Goal: Task Accomplishment & Management: Use online tool/utility

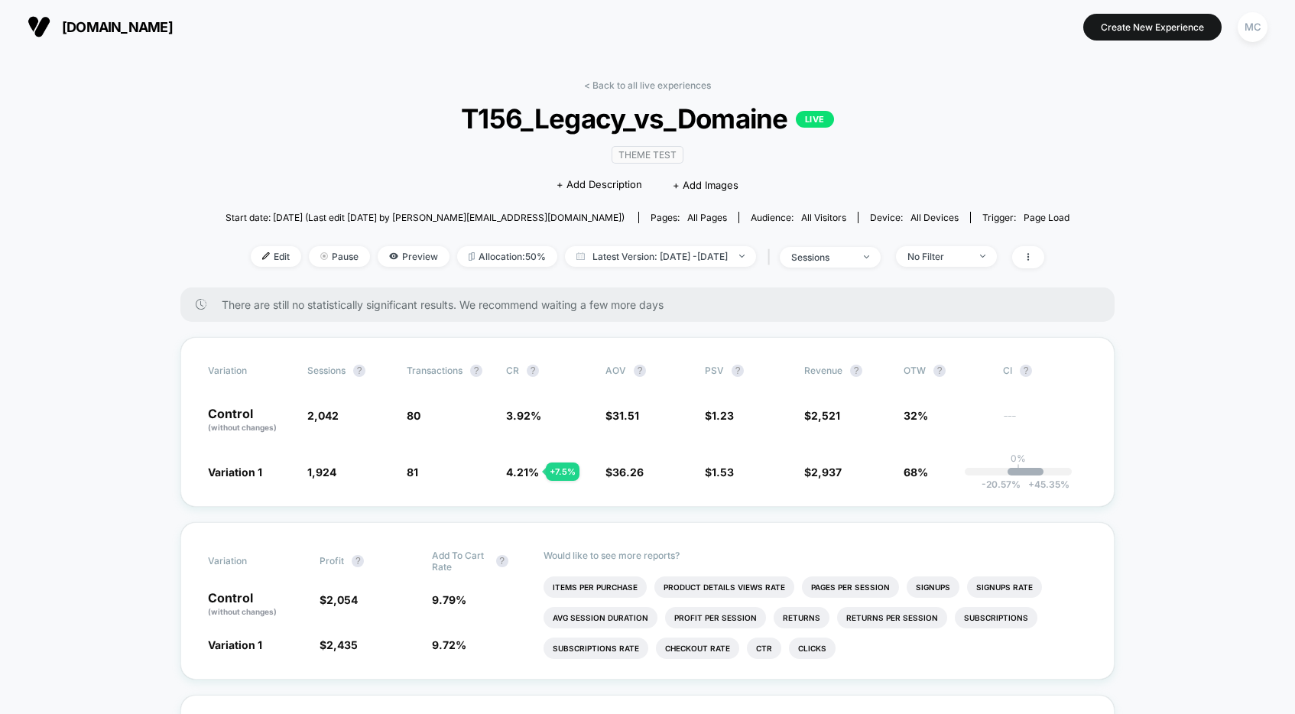
click at [447, 154] on div "Theme Test Click to edit experience details + Add Description + Add Images" at bounding box center [647, 170] width 506 height 70
drag, startPoint x: 458, startPoint y: 126, endPoint x: 786, endPoint y: 125, distance: 328.7
click at [786, 125] on span "T156_Legacy_vs_Domaine LIVE" at bounding box center [647, 118] width 759 height 32
click at [859, 155] on div "Theme Test Click to edit experience details + Add Description + Add Images" at bounding box center [647, 170] width 506 height 70
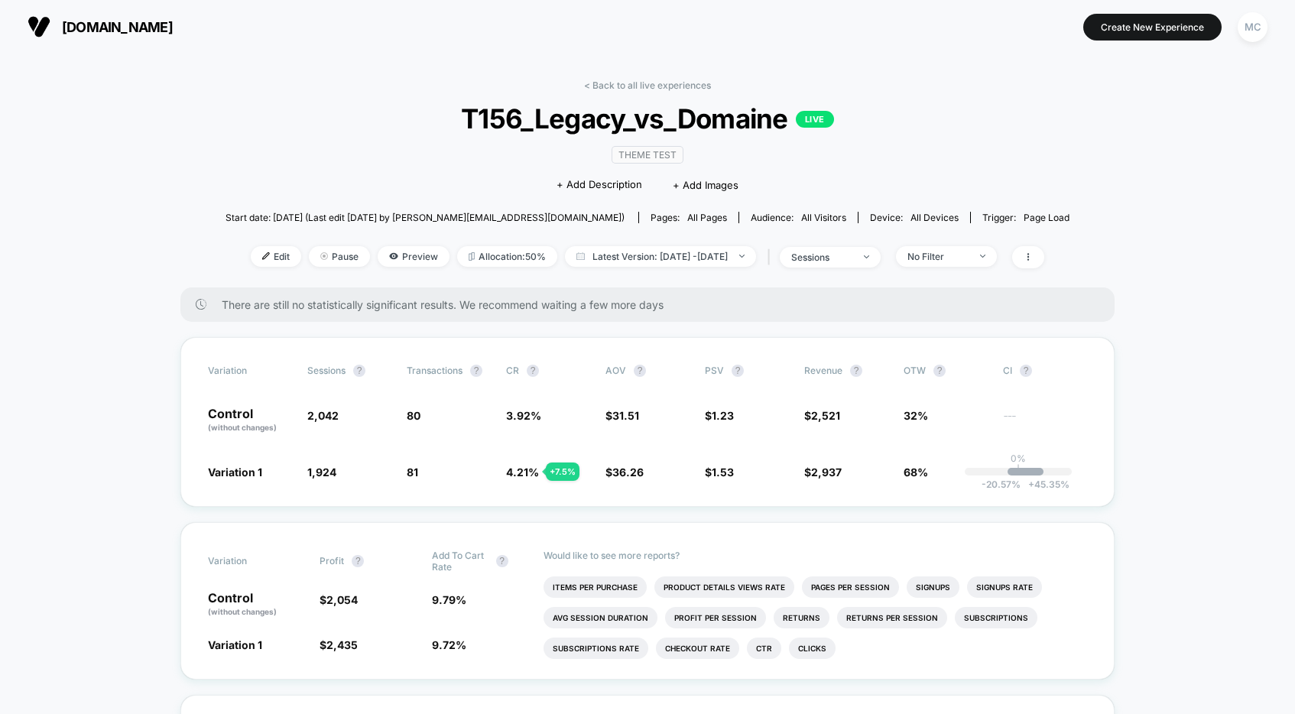
click at [453, 86] on div "< Back to all live experiences T156_Legacy_vs_Domaine LIVE Theme Test Click to …" at bounding box center [647, 183] width 844 height 208
click at [808, 91] on div "< Back to all live experiences T156_Legacy_vs_Domaine LIVE Theme Test Click to …" at bounding box center [647, 183] width 844 height 208
click at [807, 90] on div "< Back to all live experiences T156_Legacy_vs_Domaine LIVE Theme Test Click to …" at bounding box center [647, 183] width 844 height 208
click at [610, 86] on link "< Back to all live experiences" at bounding box center [647, 84] width 127 height 11
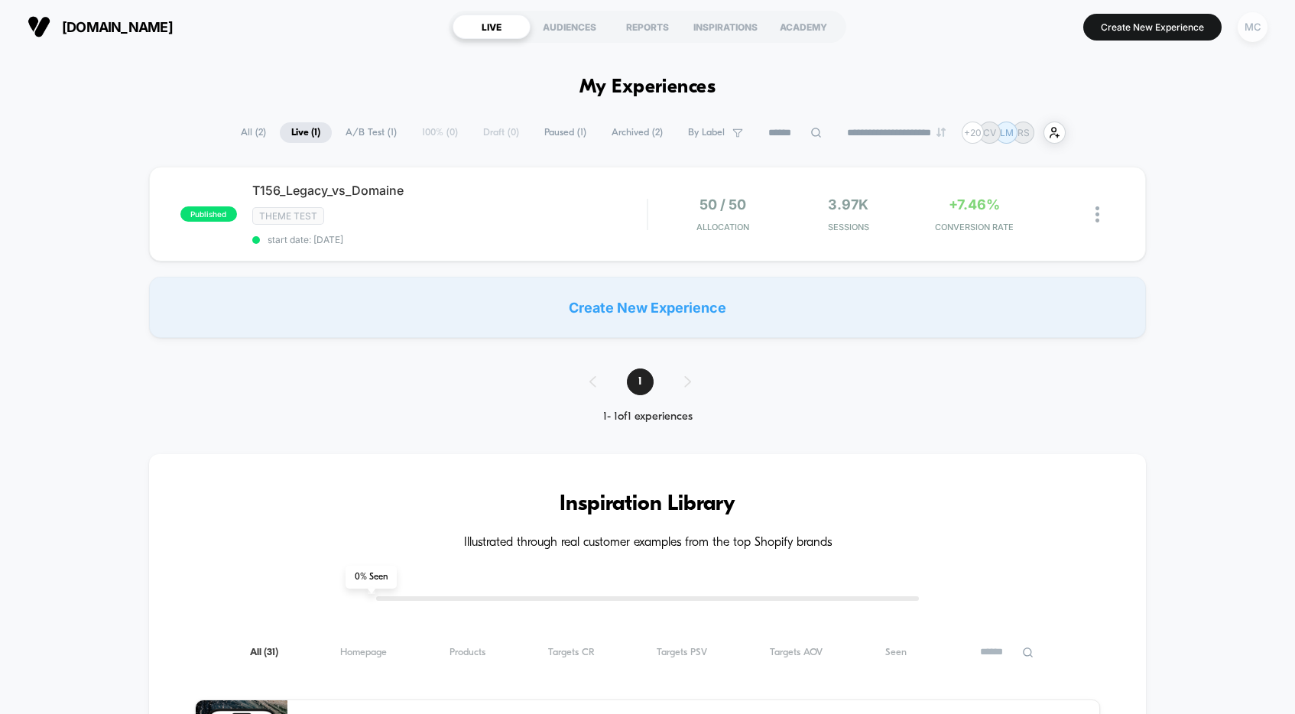
click at [1250, 34] on div "MC" at bounding box center [1252, 27] width 30 height 30
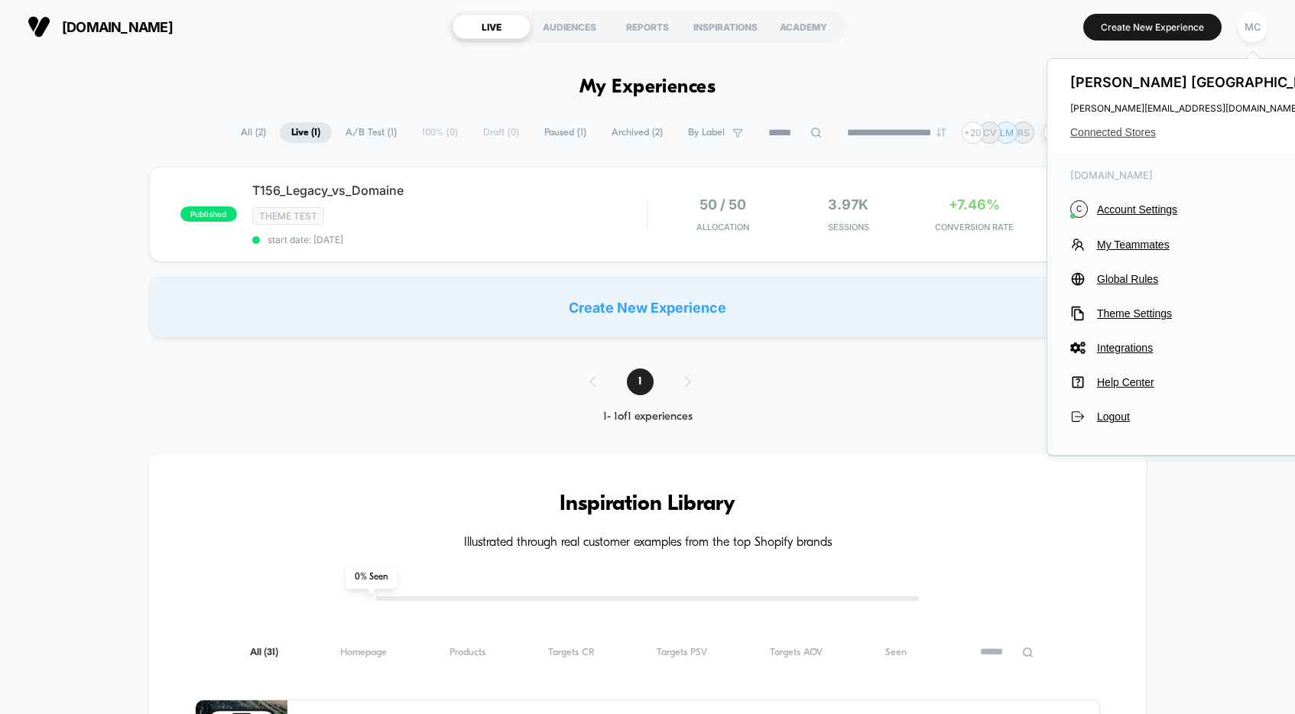
click at [1113, 134] on span "Connected Stores" at bounding box center [1204, 132] width 268 height 12
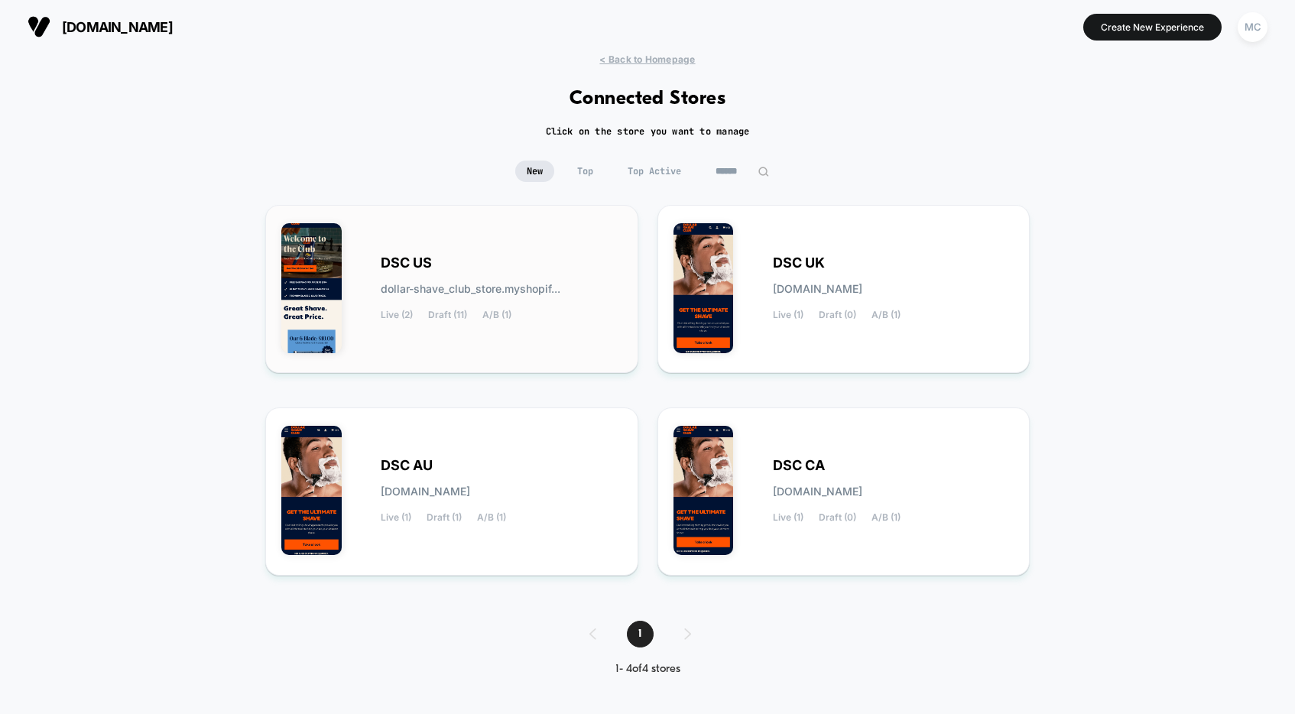
click at [493, 340] on div "DSC US dollar-shave_club_store.myshopif... Live (2) Draft (11) A/B (1)" at bounding box center [451, 289] width 341 height 136
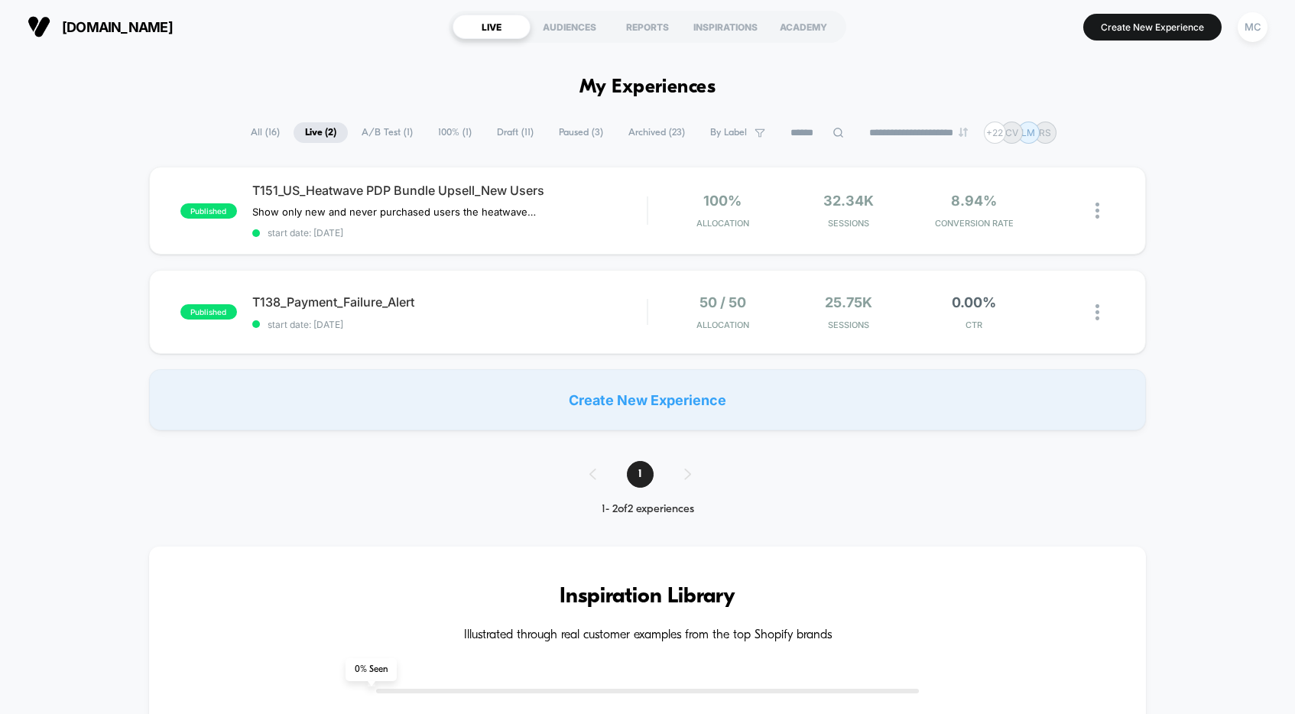
click at [250, 136] on span "All ( 16 )" at bounding box center [265, 132] width 52 height 21
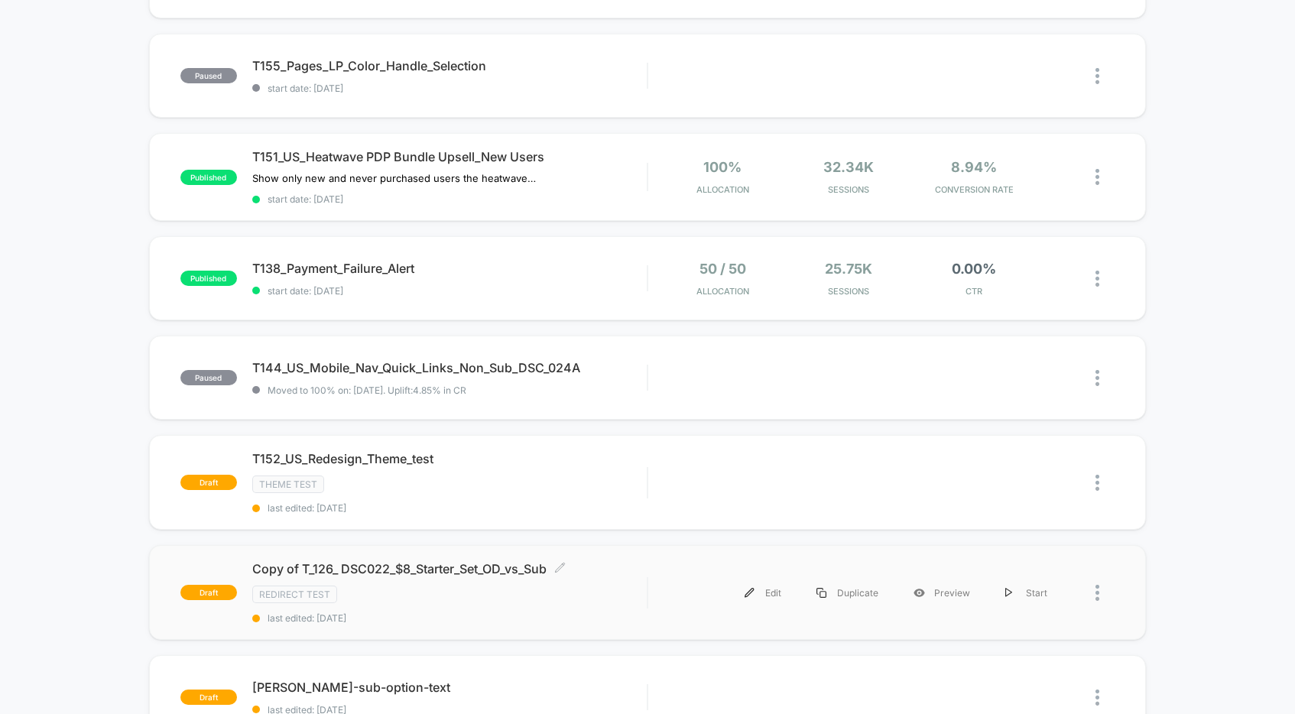
scroll to position [307, 0]
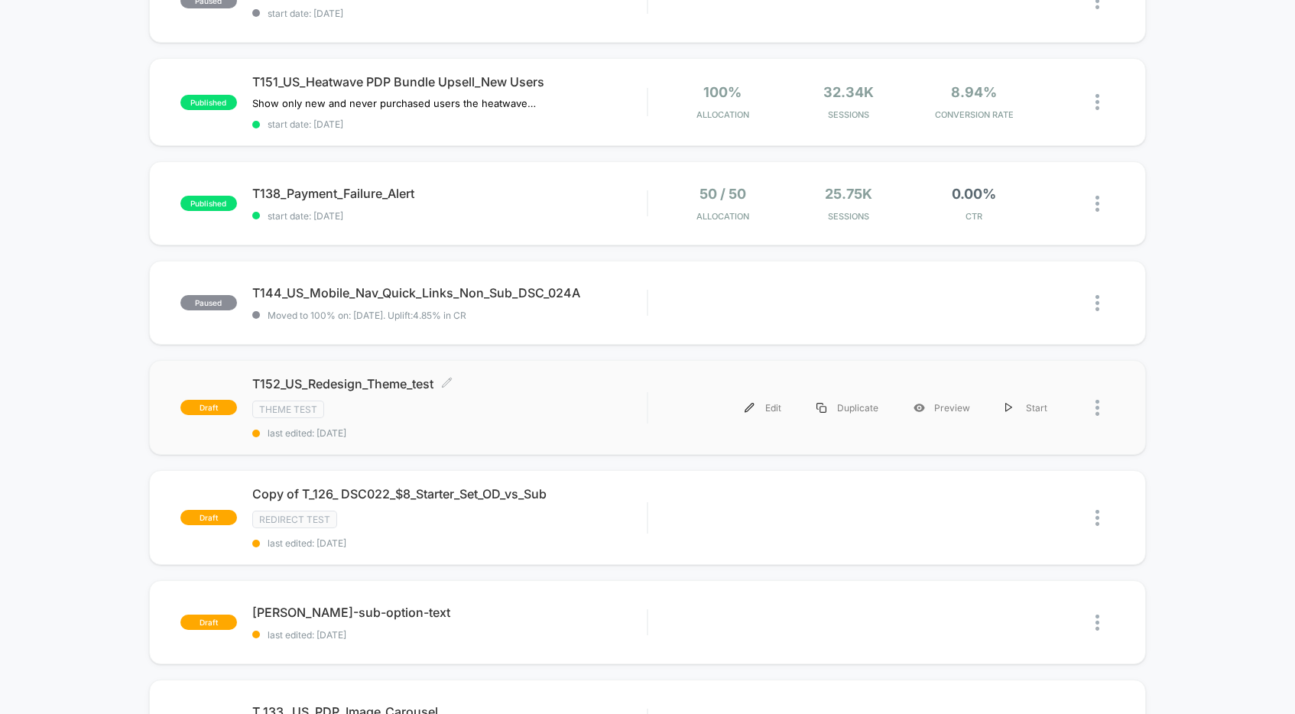
click at [550, 408] on div "Theme Test" at bounding box center [449, 410] width 394 height 18
